Goal: Information Seeking & Learning: Learn about a topic

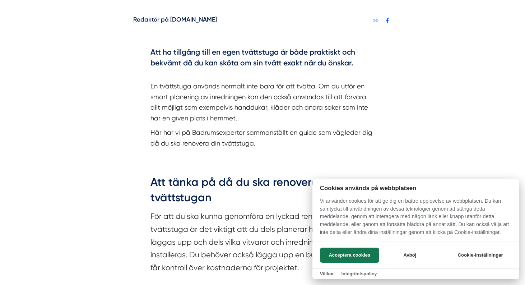
scroll to position [432, 0]
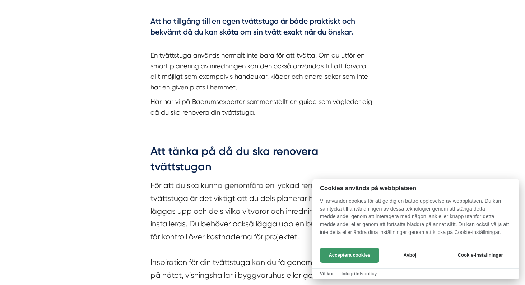
click at [367, 256] on button "Acceptera cookies" at bounding box center [349, 254] width 59 height 15
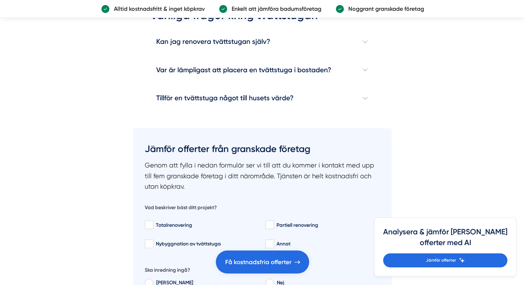
scroll to position [2241, 0]
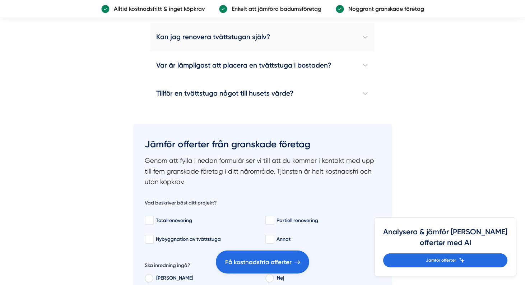
click at [266, 51] on h4 "Kan jag renovera tvättstugan själv?" at bounding box center [262, 37] width 224 height 28
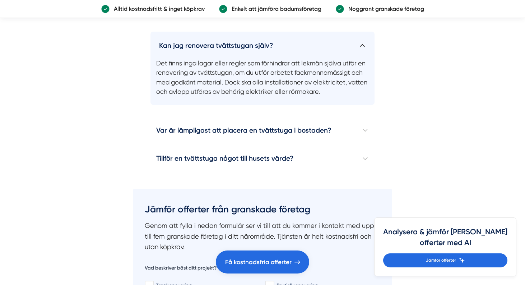
click at [266, 53] on h4 "Kan jag renovera tvättstugan själv?" at bounding box center [262, 43] width 224 height 22
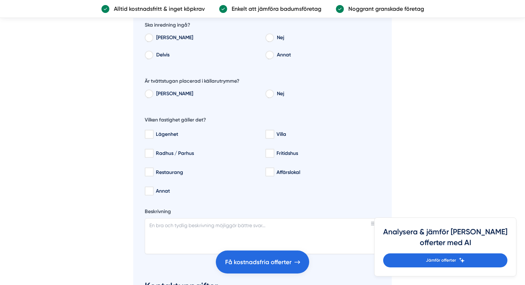
scroll to position [2488, 0]
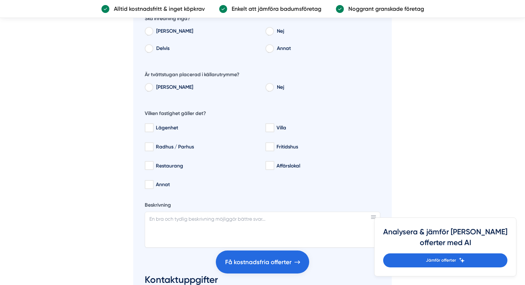
checkbox input "true"
click at [269, 36] on input "Nej" at bounding box center [269, 32] width 8 height 6
radio input "true"
click at [270, 92] on input "Nej" at bounding box center [269, 88] width 8 height 6
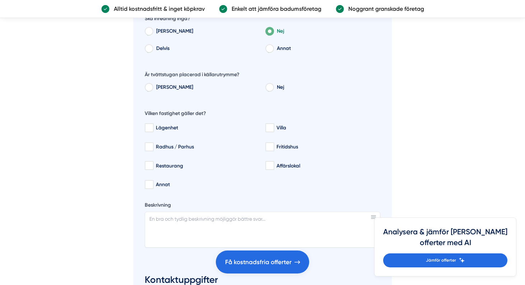
radio input "true"
click at [155, 150] on div "Radhus / Parhus" at bounding box center [201, 146] width 113 height 7
click at [153, 150] on input "Radhus / Parhus" at bounding box center [149, 146] width 8 height 7
checkbox input "true"
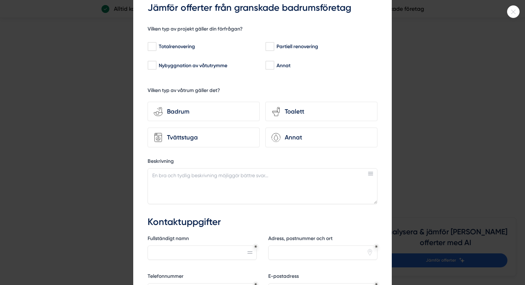
scroll to position [42, 0]
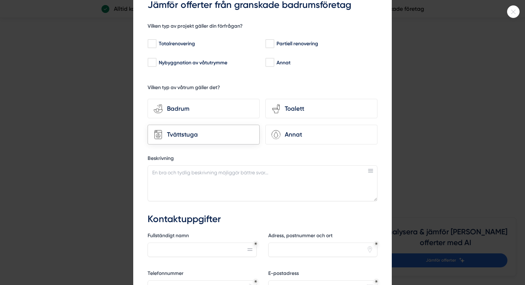
click at [221, 139] on div "Tvättstuga" at bounding box center [204, 135] width 112 height 20
click at [0, 0] on input "Tvättstuga" at bounding box center [0, 0] width 0 height 0
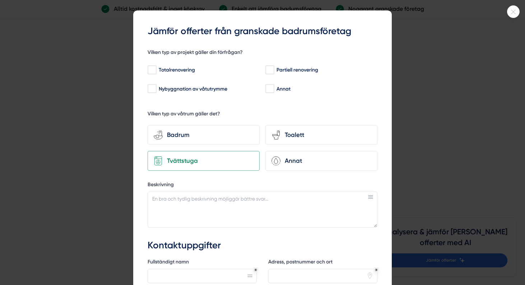
scroll to position [23, 0]
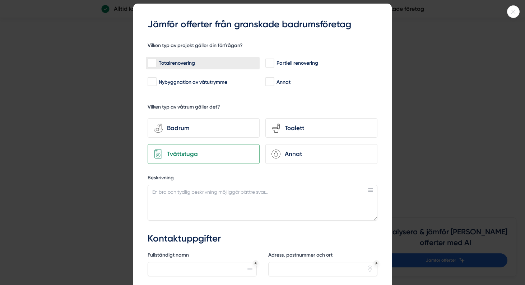
click at [176, 65] on div "Totalrenovering" at bounding box center [203, 63] width 110 height 7
click at [156, 65] on input "Totalrenovering" at bounding box center [152, 63] width 8 height 7
checkbox input "true"
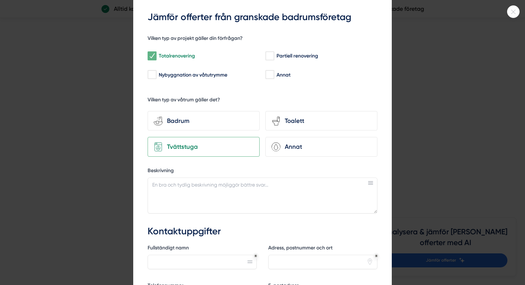
scroll to position [28, 0]
